Goal: Transaction & Acquisition: Purchase product/service

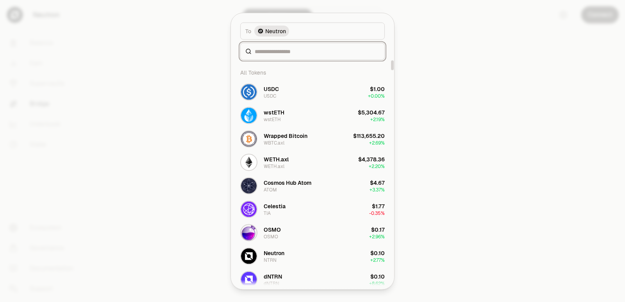
click at [269, 51] on input at bounding box center [316, 51] width 125 height 8
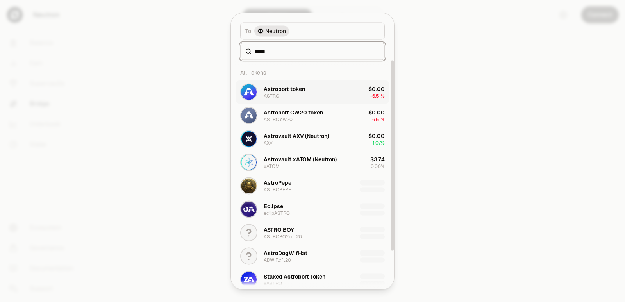
type input "*****"
click at [281, 87] on div "Astroport token" at bounding box center [283, 89] width 41 height 8
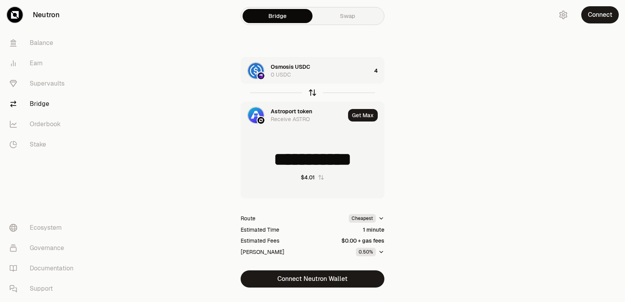
click at [312, 93] on icon "button" at bounding box center [312, 92] width 9 height 9
click at [312, 91] on icon "button" at bounding box center [312, 92] width 9 height 9
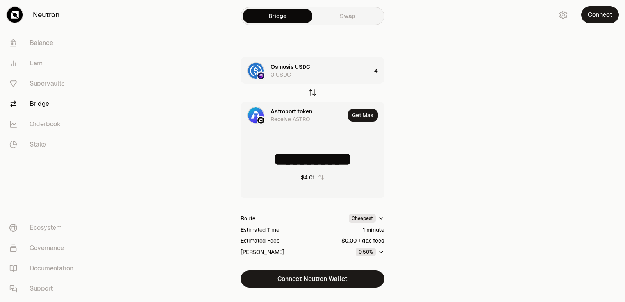
type input "*"
click at [336, 80] on div "Astroport token 0 ASTRO" at bounding box center [293, 70] width 105 height 27
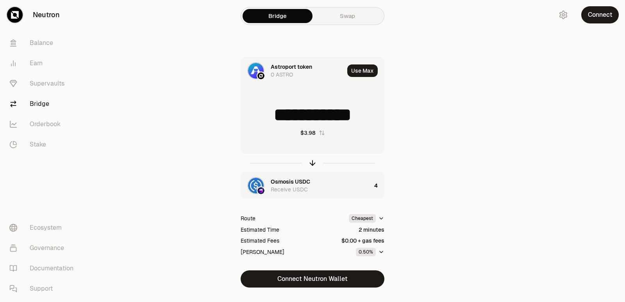
drag, startPoint x: 347, startPoint y: 118, endPoint x: 290, endPoint y: 121, distance: 57.5
click at [290, 121] on input "**********" at bounding box center [312, 114] width 143 height 23
click at [312, 162] on icon "button" at bounding box center [312, 162] width 9 height 9
drag, startPoint x: 370, startPoint y: 114, endPoint x: 309, endPoint y: 117, distance: 61.8
click at [309, 117] on input "********" at bounding box center [312, 114] width 143 height 23
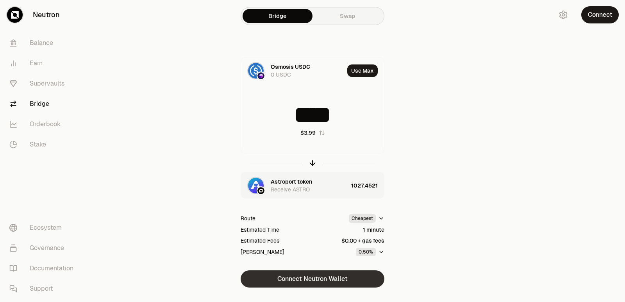
type input "****"
click at [295, 283] on button "Connect Neutron Wallet" at bounding box center [312, 278] width 144 height 17
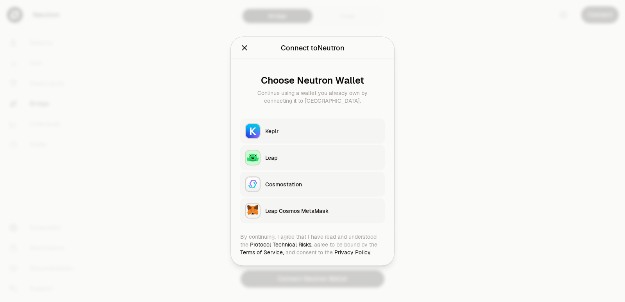
click at [301, 128] on div "Keplr" at bounding box center [322, 131] width 115 height 8
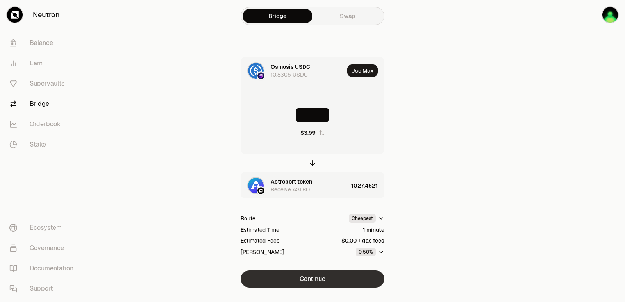
click at [324, 281] on button "Continue" at bounding box center [312, 278] width 144 height 17
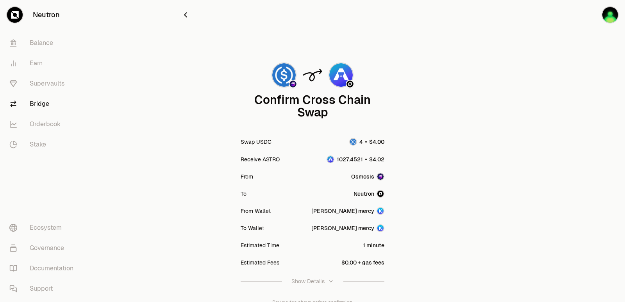
scroll to position [64, 0]
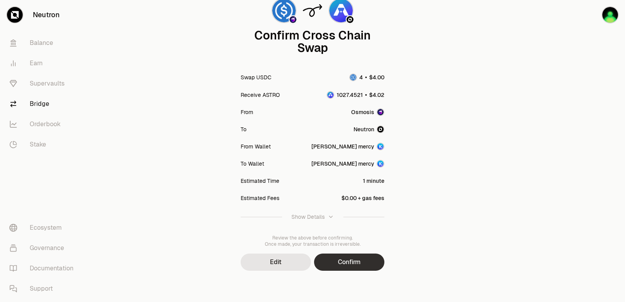
click at [345, 265] on button "Confirm" at bounding box center [349, 261] width 70 height 17
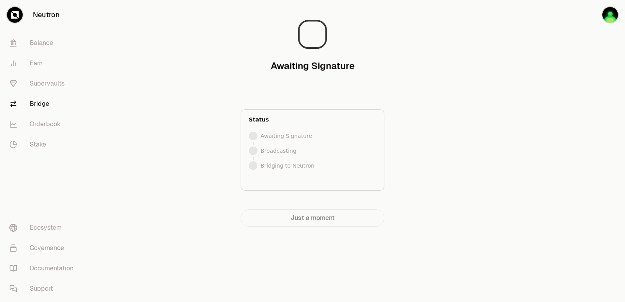
scroll to position [0, 0]
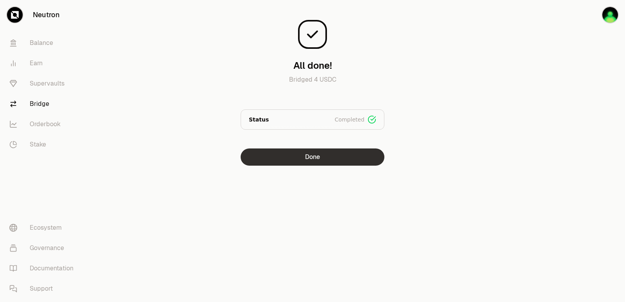
click at [301, 161] on button "Done" at bounding box center [312, 156] width 144 height 17
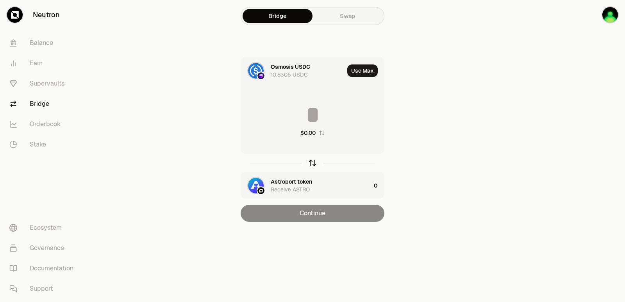
click at [310, 159] on icon "button" at bounding box center [312, 162] width 9 height 9
click at [364, 72] on button "Use Max" at bounding box center [362, 70] width 30 height 12
type input "**********"
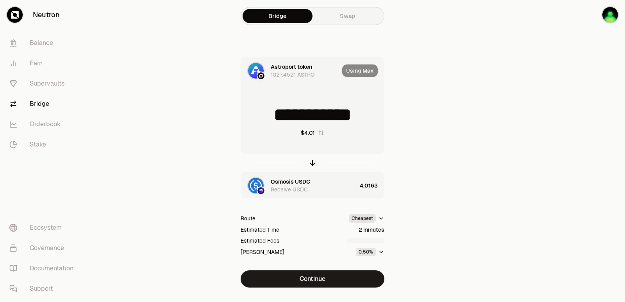
scroll to position [17, 0]
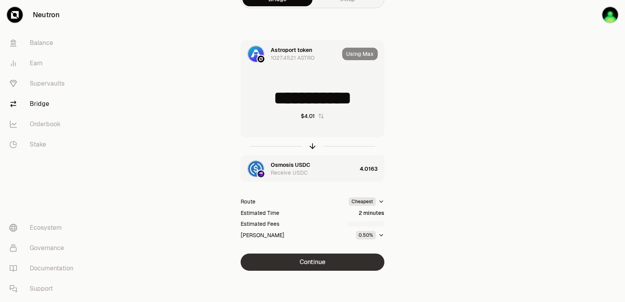
click at [327, 265] on button "Continue" at bounding box center [312, 261] width 144 height 17
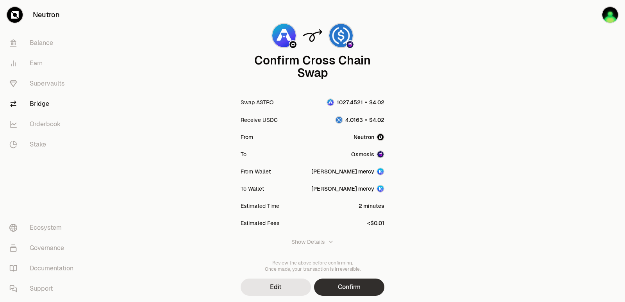
scroll to position [64, 0]
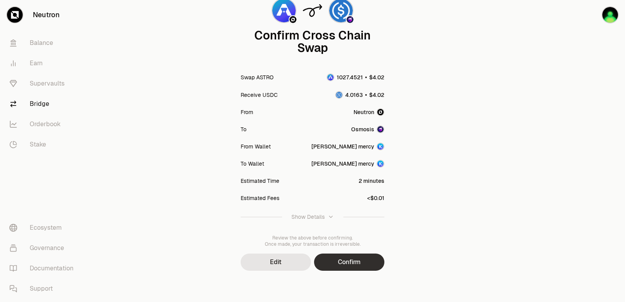
click at [365, 261] on button "Confirm" at bounding box center [349, 261] width 70 height 17
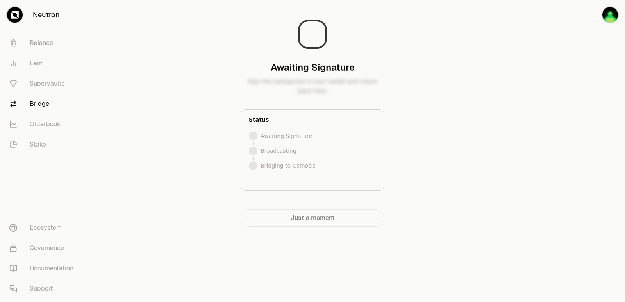
scroll to position [0, 0]
